Goal: Transaction & Acquisition: Subscribe to service/newsletter

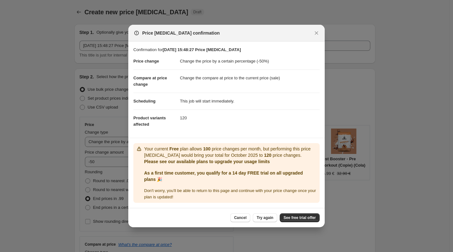
select select "percentage"
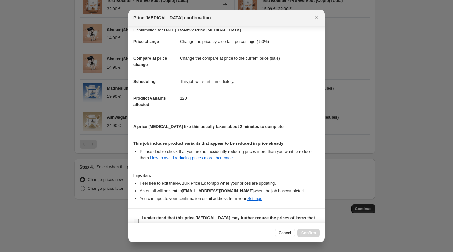
scroll to position [15, 0]
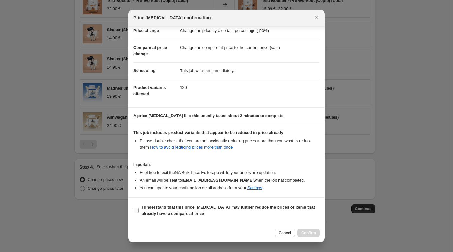
drag, startPoint x: 149, startPoint y: 210, endPoint x: 156, endPoint y: 211, distance: 6.8
click at [149, 210] on b "I understand that this price change job may further reduce the prices of items …" at bounding box center [228, 209] width 173 height 11
click at [139, 210] on input "I understand that this price change job may further reduce the prices of items …" at bounding box center [136, 210] width 5 height 5
checkbox input "true"
click at [316, 227] on div "Cancel Confirm" at bounding box center [226, 232] width 197 height 19
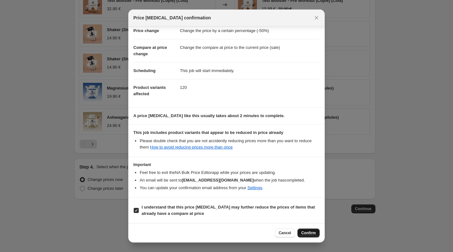
click at [315, 230] on button "Confirm" at bounding box center [309, 232] width 22 height 9
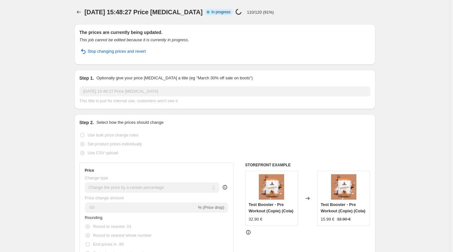
select select "percentage"
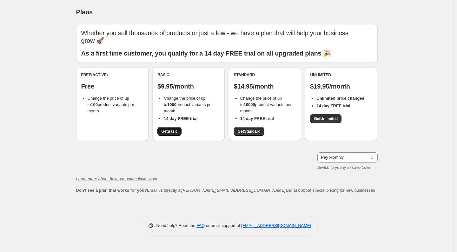
click at [170, 133] on span "Get Basic" at bounding box center [169, 131] width 16 height 5
